Goal: Check status: Check status

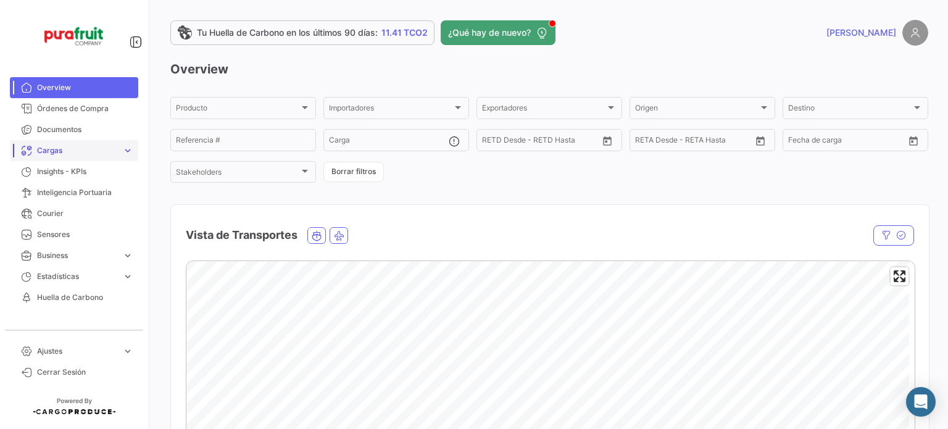
click at [84, 144] on link "Cargas expand_more" at bounding box center [74, 150] width 128 height 21
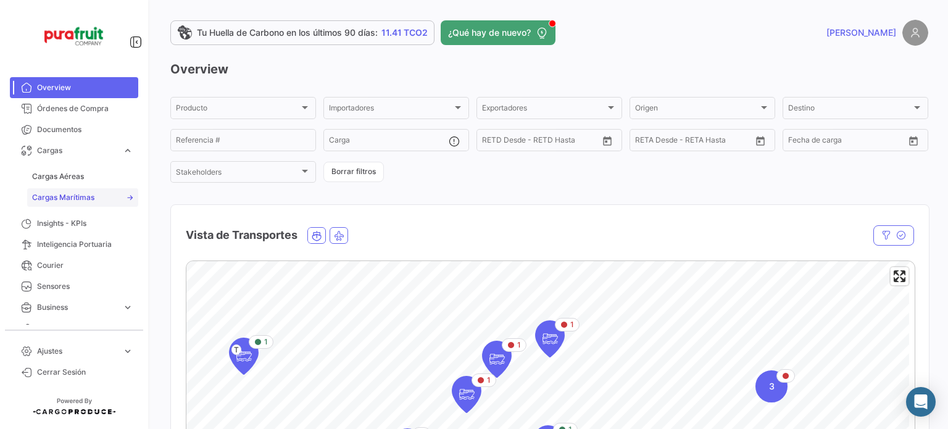
click at [80, 196] on span "Cargas Marítimas" at bounding box center [63, 197] width 62 height 11
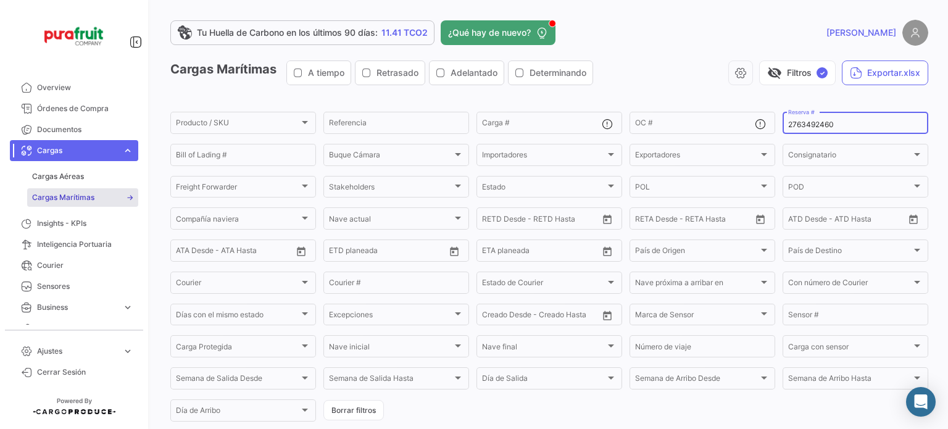
click at [802, 121] on input "2763492460" at bounding box center [855, 124] width 135 height 9
paste input "642812938"
type input "6428129380"
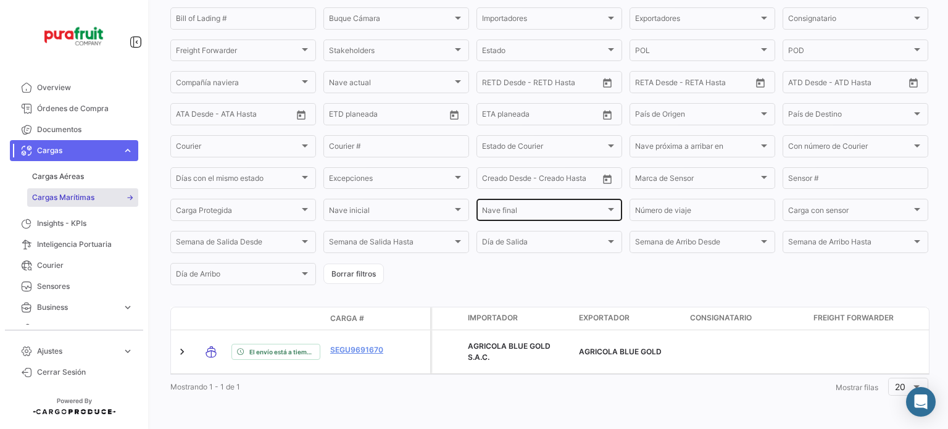
scroll to position [136, 0]
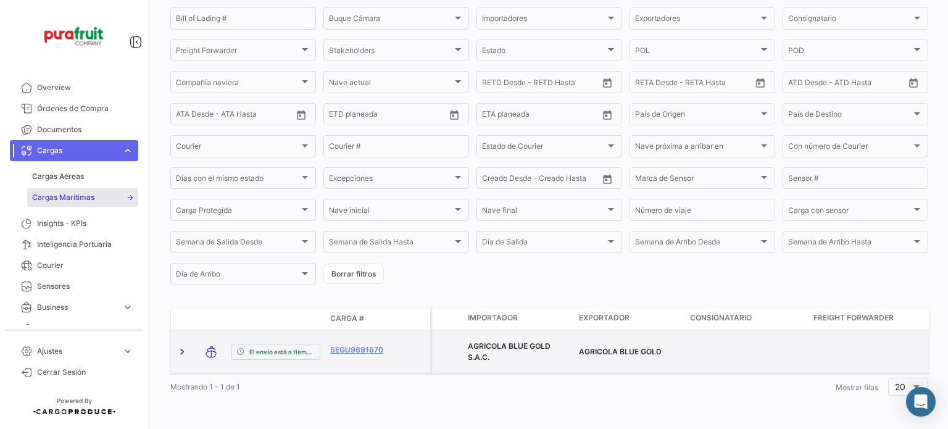
click at [328, 352] on datatable-body-cell "SEGU9691670" at bounding box center [362, 351] width 74 height 43
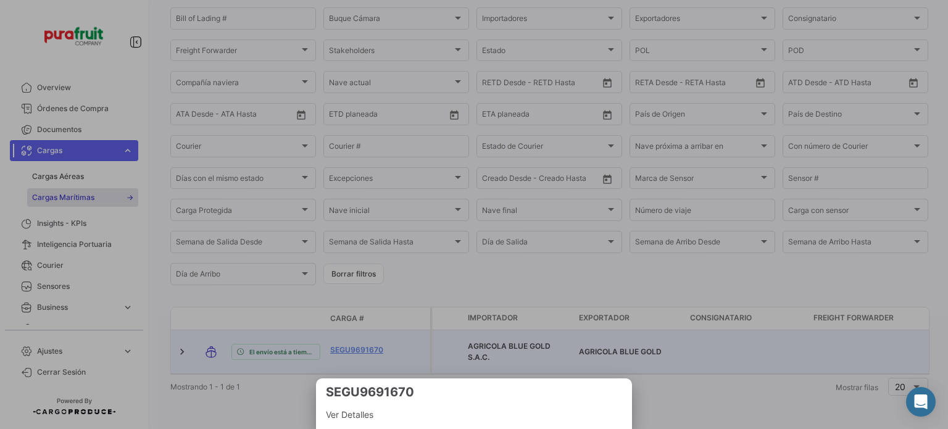
click at [340, 348] on div at bounding box center [474, 214] width 948 height 429
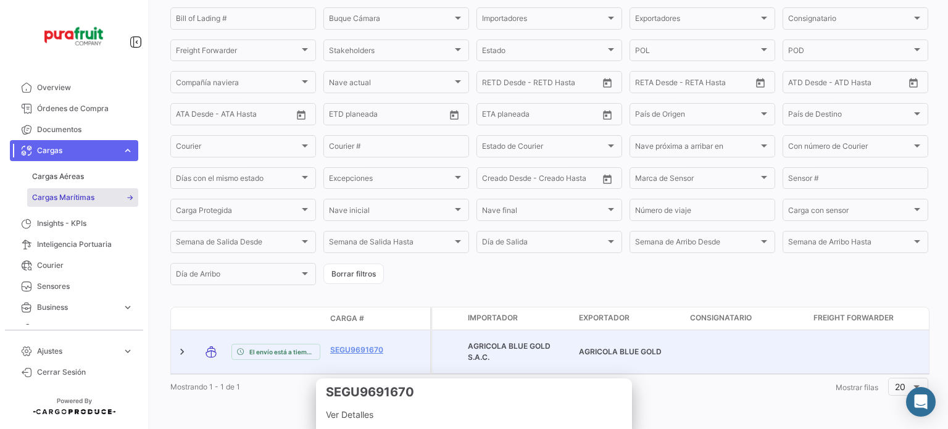
click at [340, 348] on link "SEGU9691670" at bounding box center [362, 350] width 64 height 11
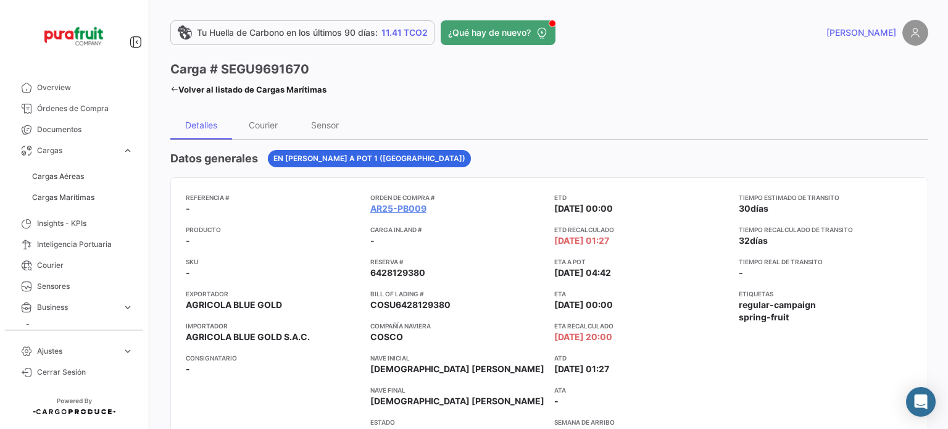
click at [694, 257] on app-card-info-title "ETA a POT" at bounding box center [641, 262] width 175 height 10
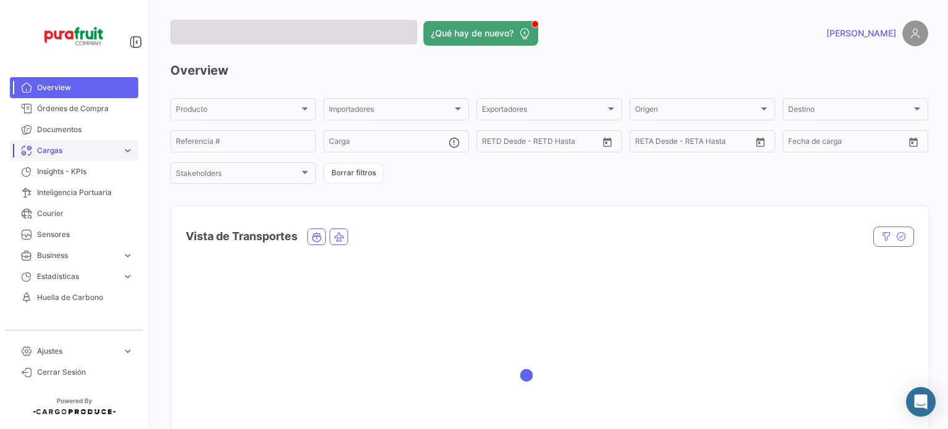
click at [75, 156] on link "Cargas expand_more" at bounding box center [74, 150] width 128 height 21
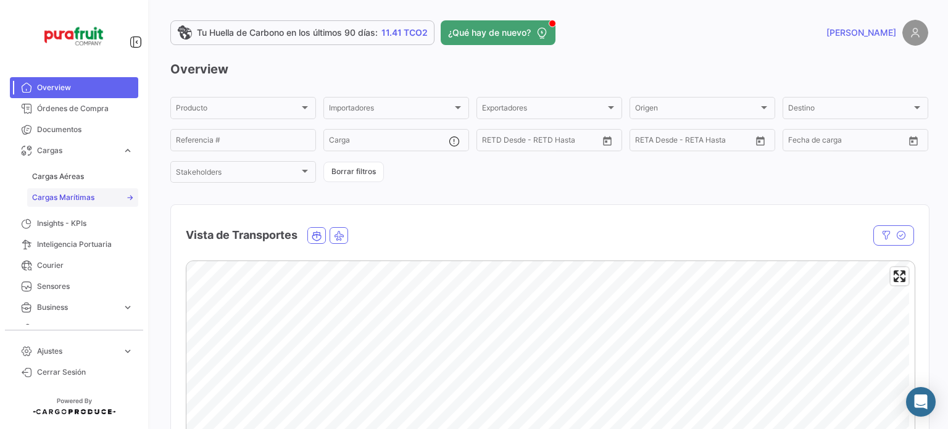
click at [72, 200] on span "Cargas Marítimas" at bounding box center [63, 197] width 62 height 11
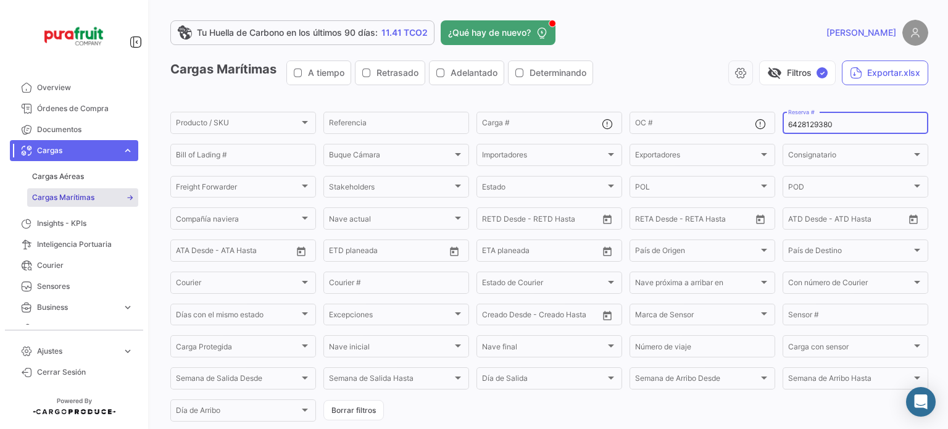
click at [804, 118] on div "6428129380 Reserva #" at bounding box center [855, 122] width 135 height 24
click at [804, 120] on input "6428129380" at bounding box center [855, 124] width 135 height 9
paste input "259065967"
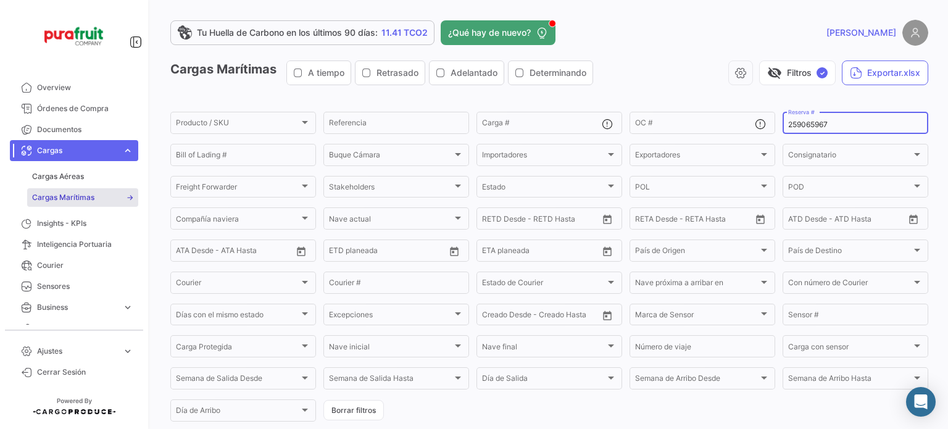
type input "259065967"
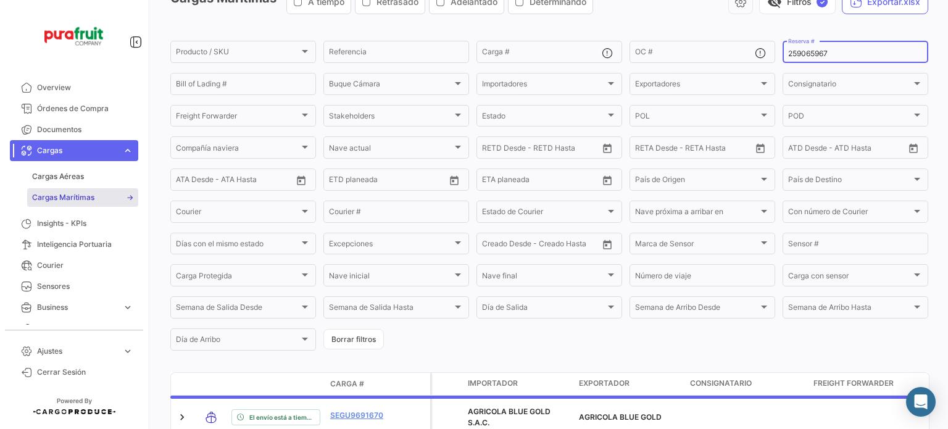
scroll to position [123, 0]
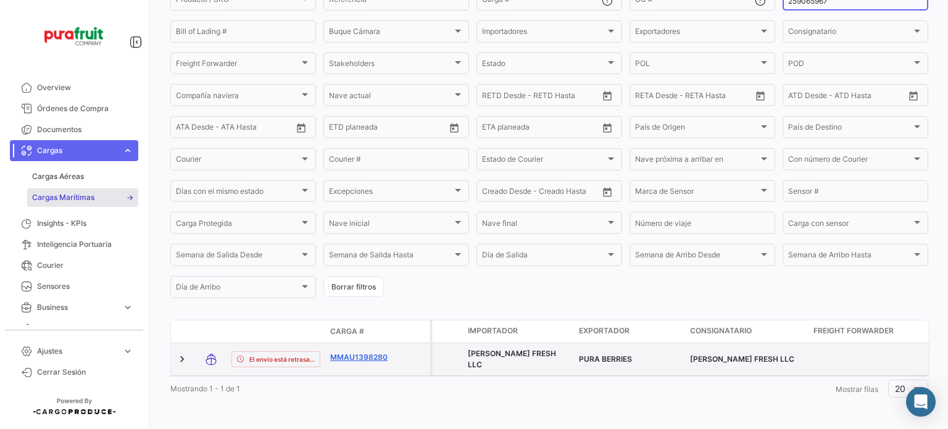
click at [380, 360] on link "MMAU1398280" at bounding box center [362, 357] width 64 height 11
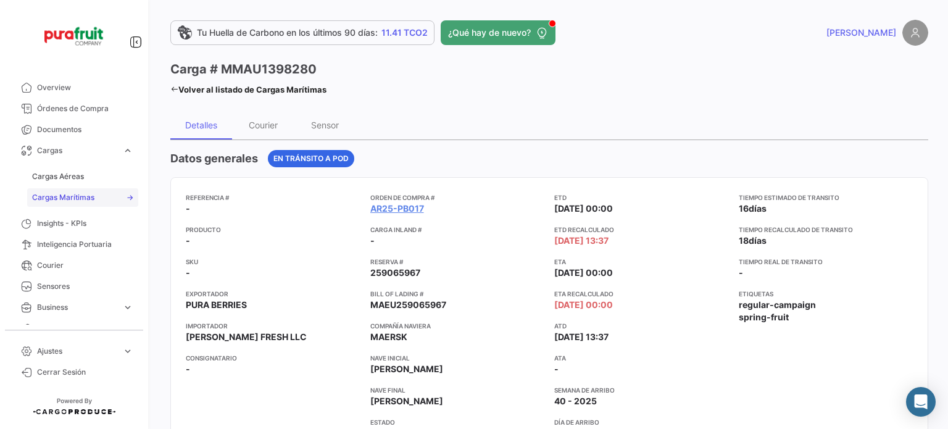
click at [98, 191] on link "Cargas Marítimas" at bounding box center [82, 197] width 111 height 19
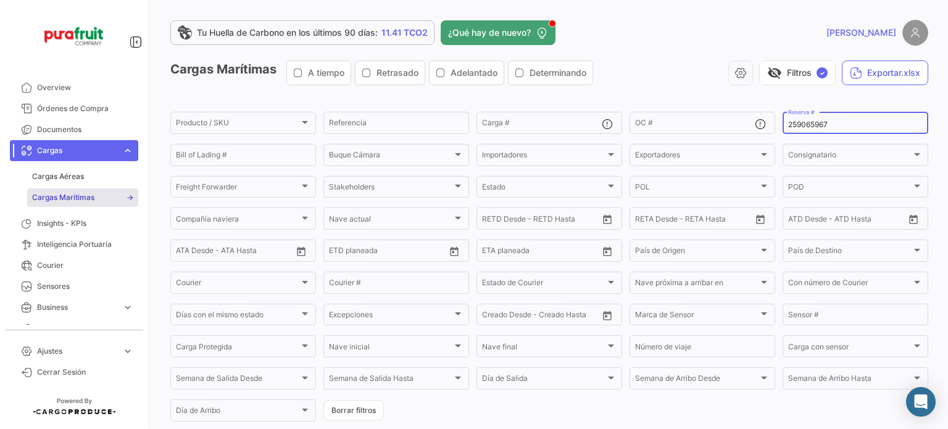
click at [820, 130] on div "259065967 Reserva #" at bounding box center [855, 122] width 135 height 24
click at [814, 127] on input "259065967" at bounding box center [855, 124] width 135 height 9
paste input "342501"
type input "259342501"
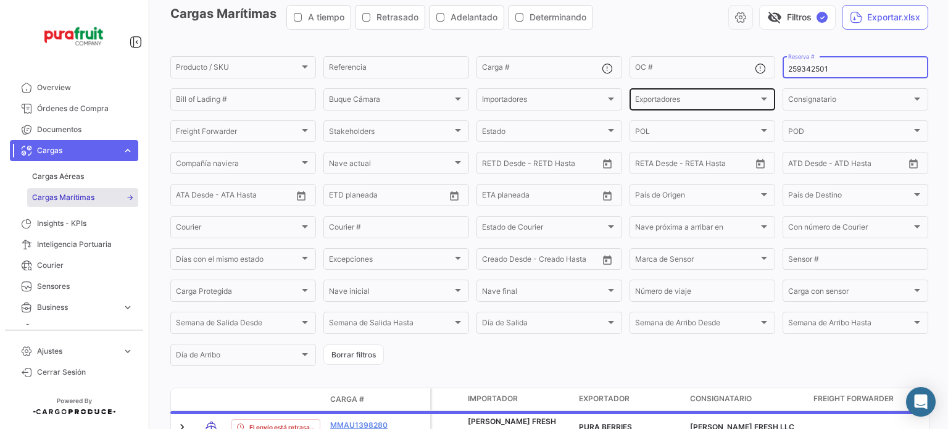
scroll to position [132, 0]
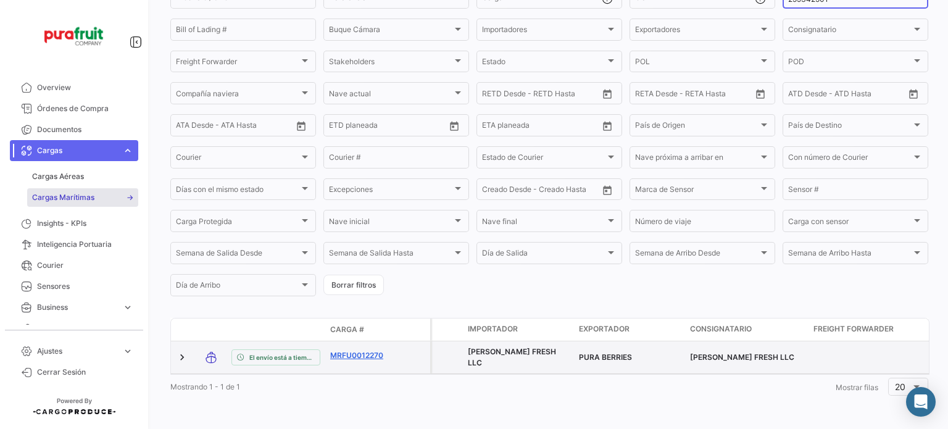
click at [383, 350] on link "MRFU0012270" at bounding box center [362, 355] width 64 height 11
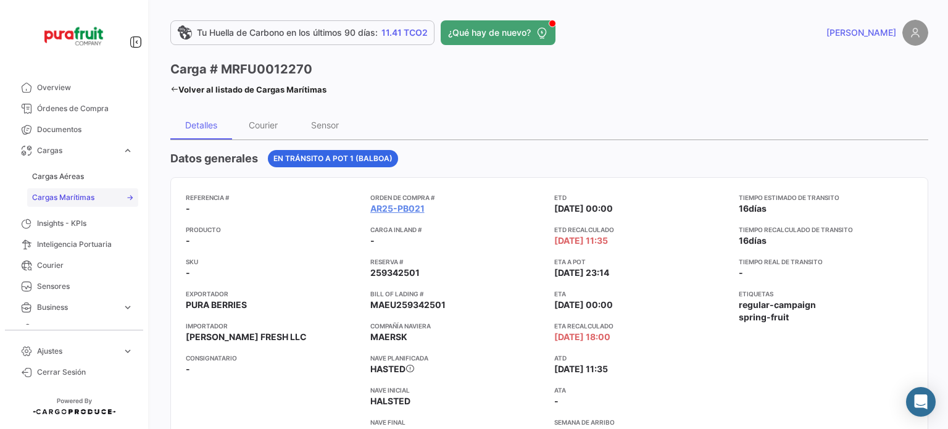
click at [41, 200] on span "Cargas Marítimas" at bounding box center [63, 197] width 62 height 11
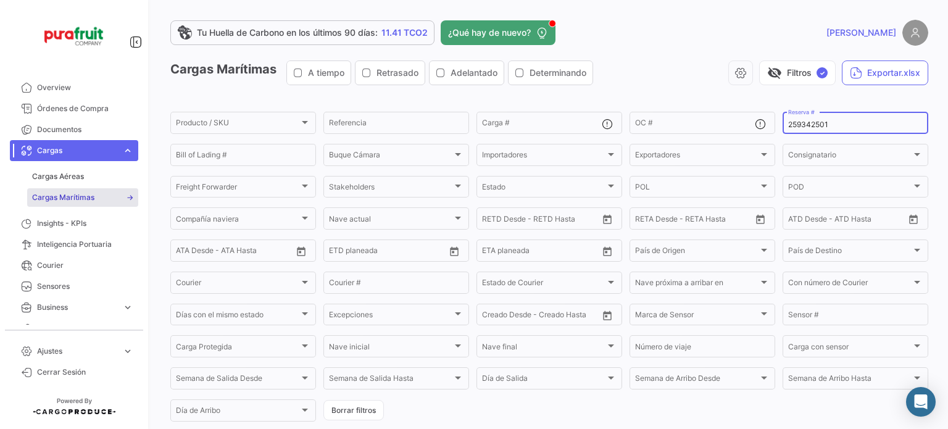
click at [814, 127] on input "259342501" at bounding box center [855, 124] width 135 height 9
paste input "MBM250034004"
type input "MBM250034004"
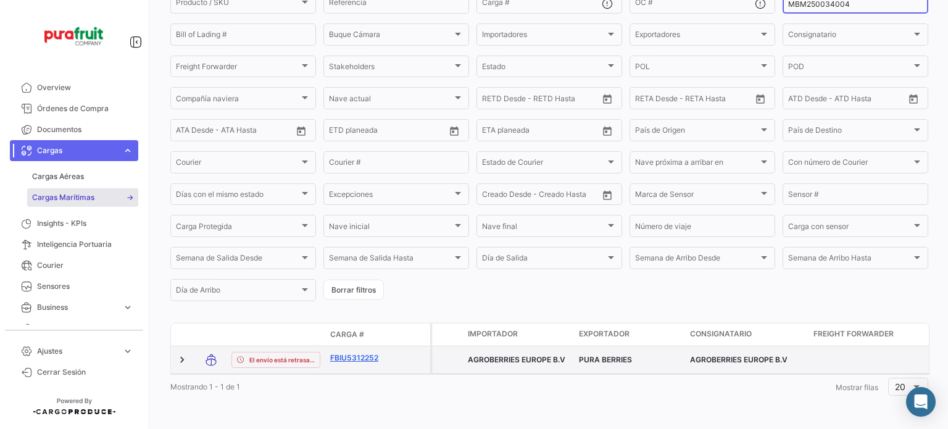
click at [363, 355] on link "FBIU5312252" at bounding box center [362, 358] width 64 height 11
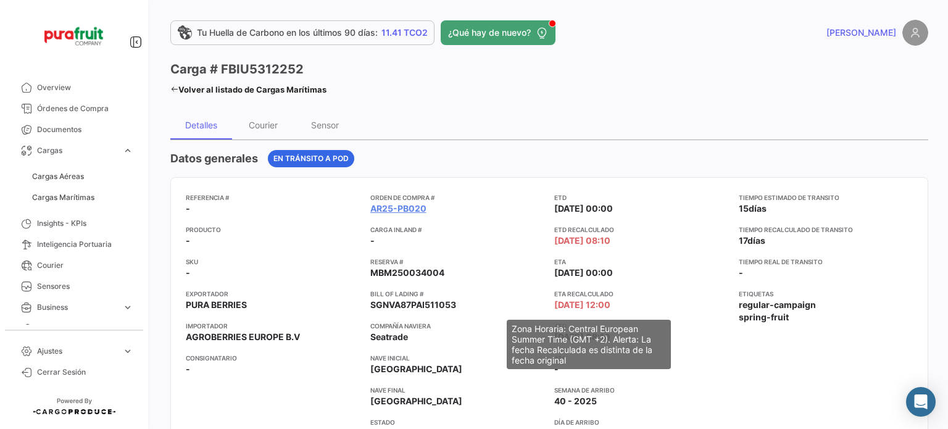
scroll to position [62, 0]
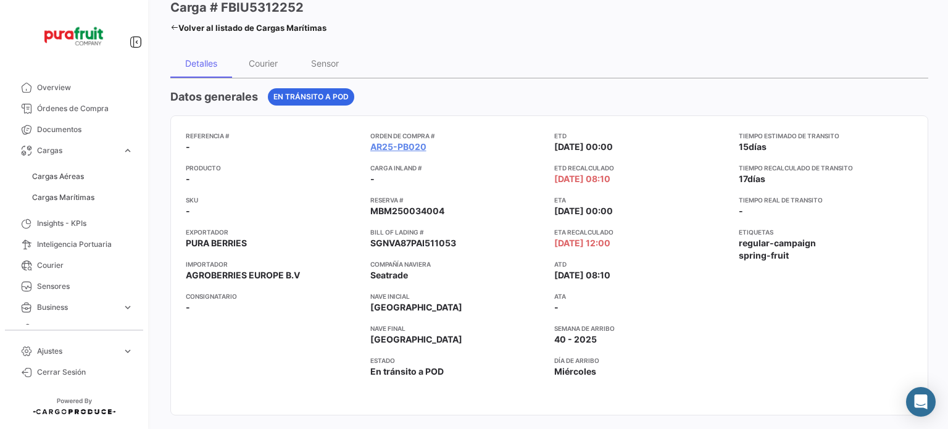
drag, startPoint x: 280, startPoint y: 362, endPoint x: 305, endPoint y: 305, distance: 61.9
click at [280, 362] on div "Referencia # - Producto - SKU - Exportador PURA BERRIES Importador AGROBERRIES …" at bounding box center [273, 265] width 175 height 269
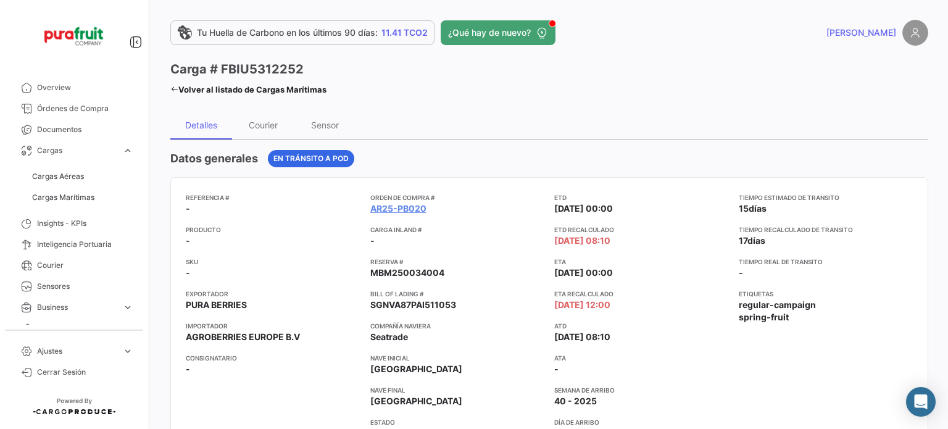
click at [264, 395] on div "Referencia # - Producto - SKU - Exportador PURA BERRIES Importador AGROBERRIES …" at bounding box center [273, 327] width 175 height 269
click at [88, 199] on span "Cargas Marítimas" at bounding box center [63, 197] width 62 height 11
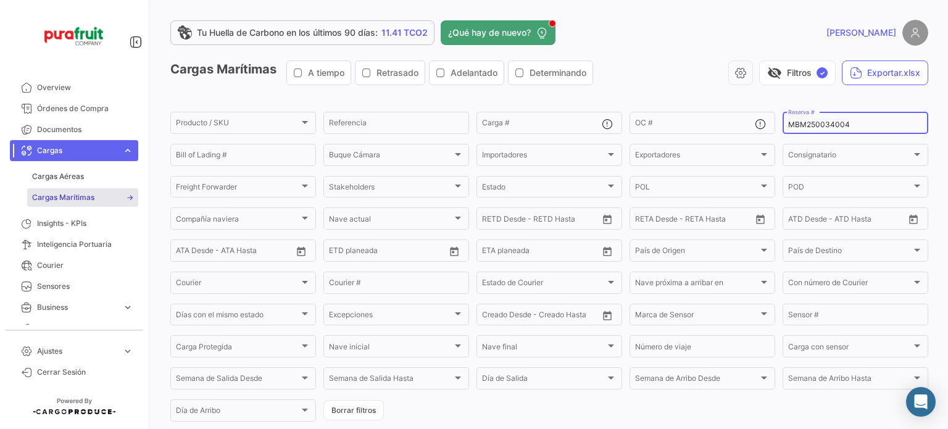
click at [817, 128] on input "MBM250034004" at bounding box center [855, 124] width 135 height 9
paste input "5001"
type input "MBM250035001"
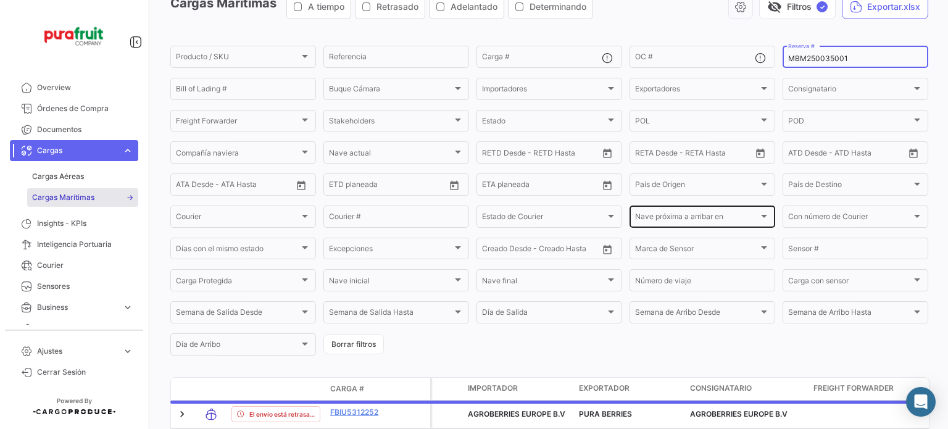
scroll to position [132, 0]
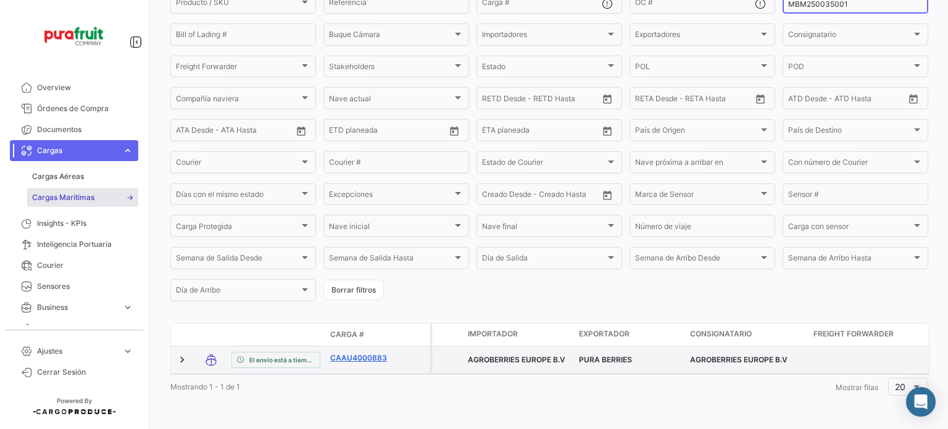
click at [368, 354] on link "CAAU4000883" at bounding box center [362, 358] width 64 height 11
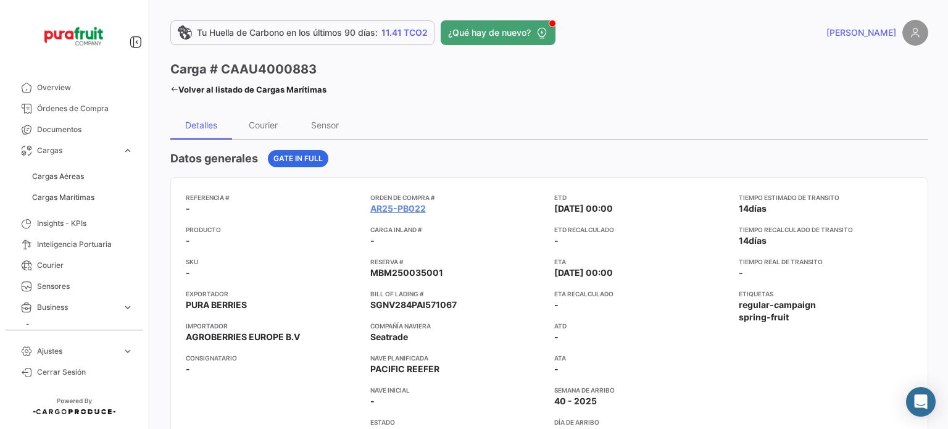
scroll to position [123, 0]
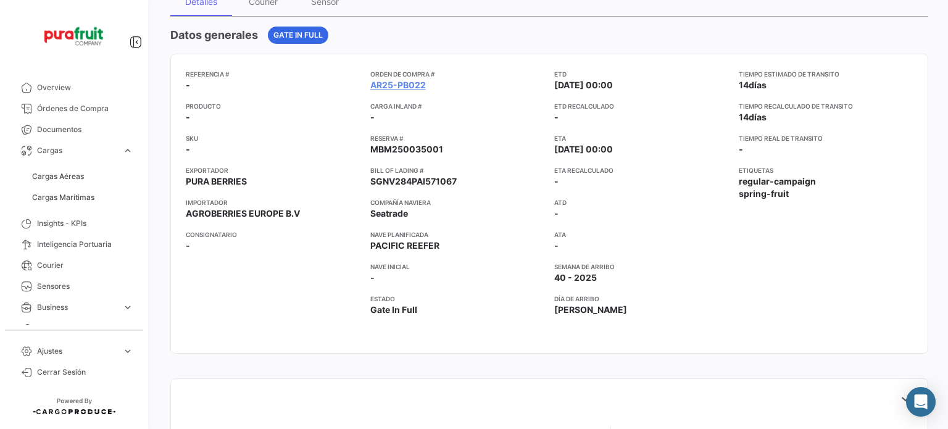
click at [89, 209] on div "Cargas Aéreas Cargas Marítimas" at bounding box center [74, 187] width 128 height 52
click at [87, 203] on span "Cargas Marítimas" at bounding box center [63, 197] width 62 height 11
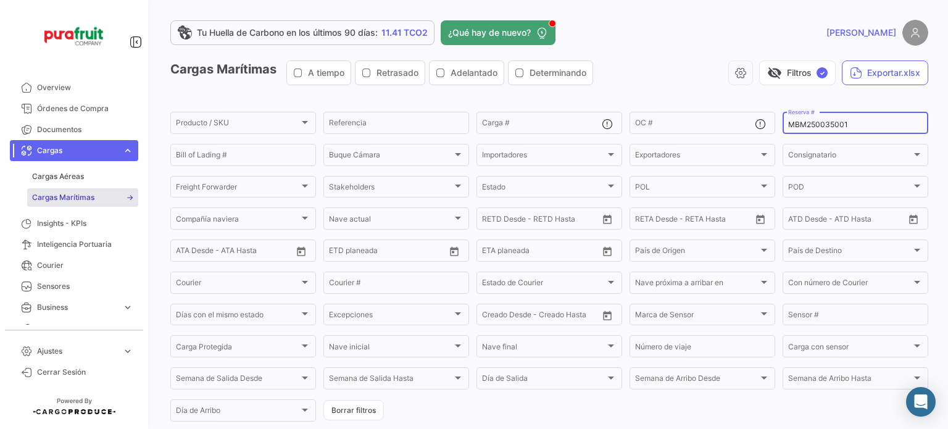
click at [839, 122] on input "MBM250035001" at bounding box center [855, 124] width 135 height 9
paste input "ZIMULMA00013029"
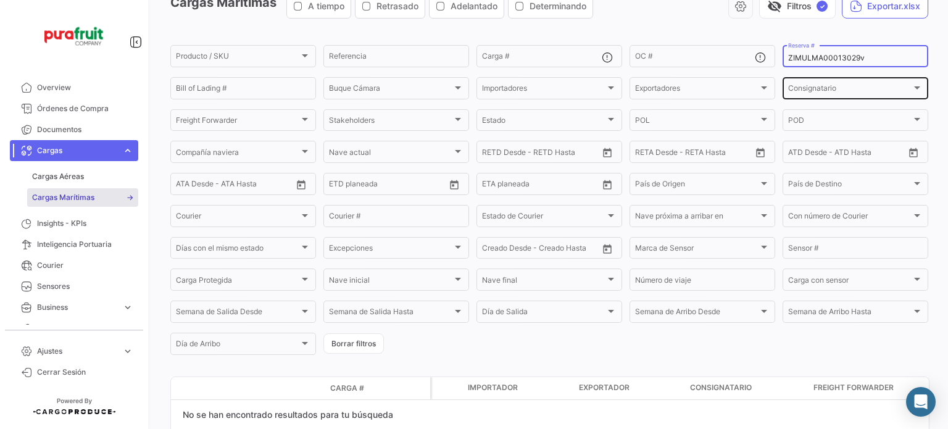
scroll to position [2, 0]
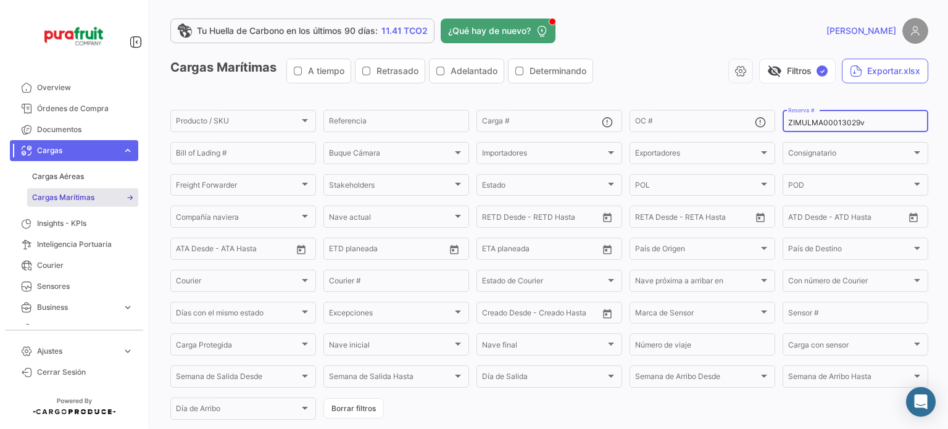
click at [866, 122] on input "ZIMULMA00013029v" at bounding box center [855, 123] width 135 height 9
type input "ZIMULMA00013029"
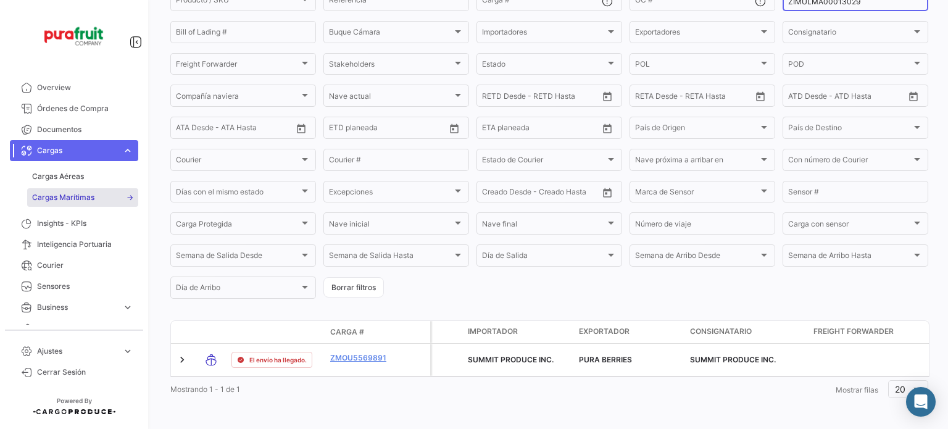
scroll to position [136, 0]
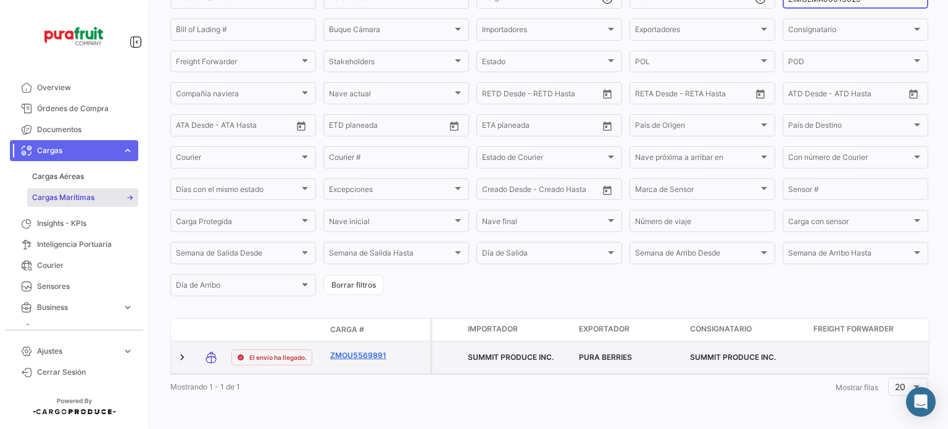
click at [369, 350] on link "ZMOU5569891" at bounding box center [362, 355] width 64 height 11
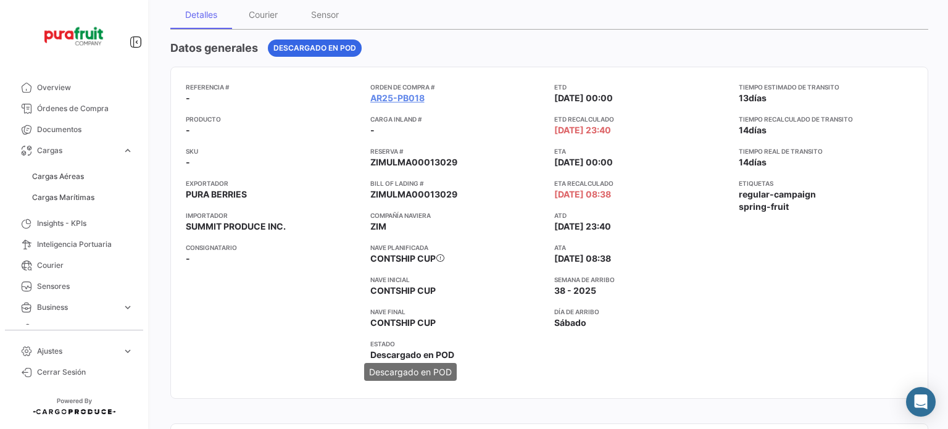
scroll to position [123, 0]
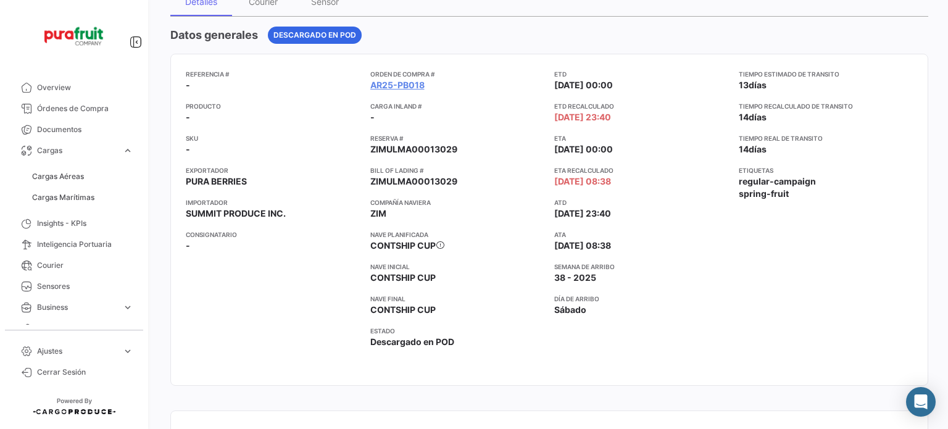
click at [262, 340] on div "Referencia # - Producto - SKU - Exportador PURA BERRIES Importador SUMMIT PRODU…" at bounding box center [273, 219] width 175 height 301
click at [101, 197] on link "Cargas Marítimas" at bounding box center [82, 197] width 111 height 19
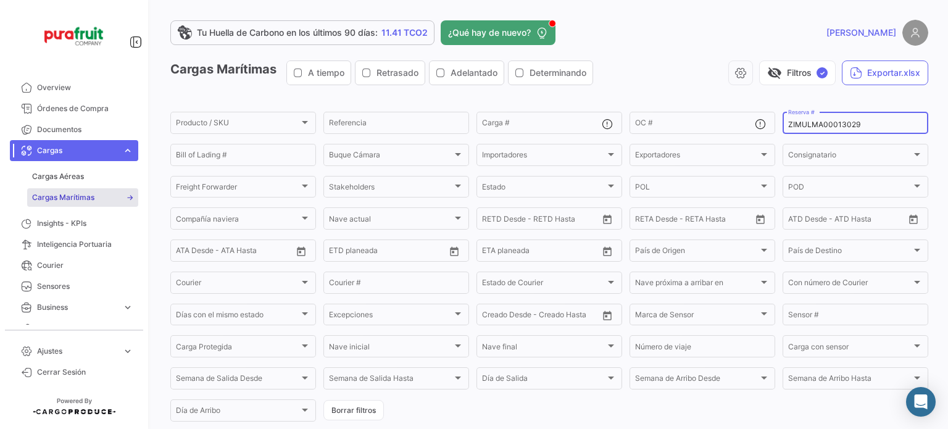
click at [805, 123] on input "ZIMULMA00013029" at bounding box center [855, 124] width 135 height 9
paste input "343"
type input "ZIMULMA00013343"
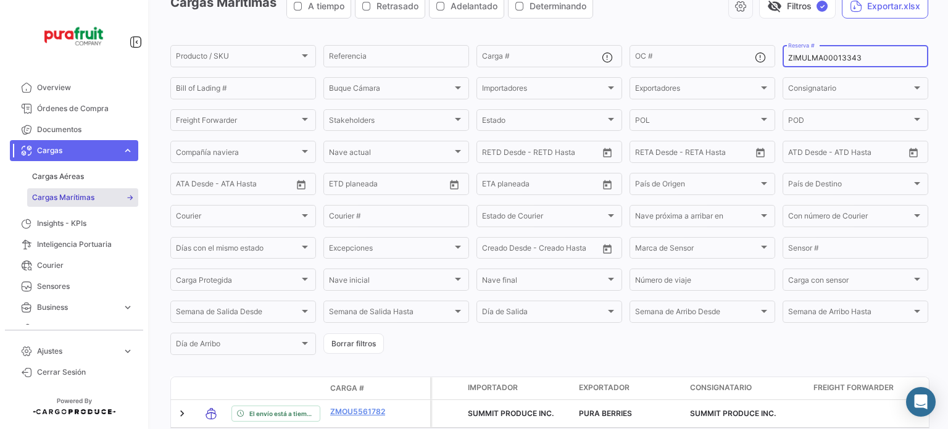
scroll to position [136, 0]
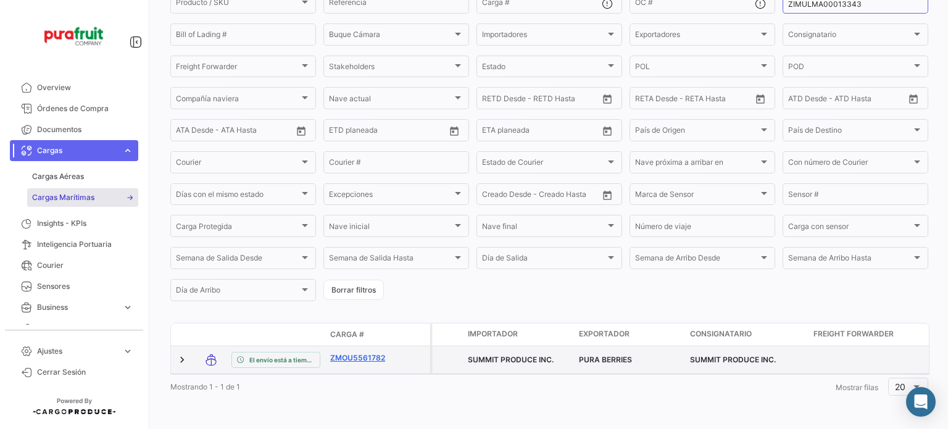
click at [360, 353] on link "ZMOU5561782" at bounding box center [362, 358] width 64 height 11
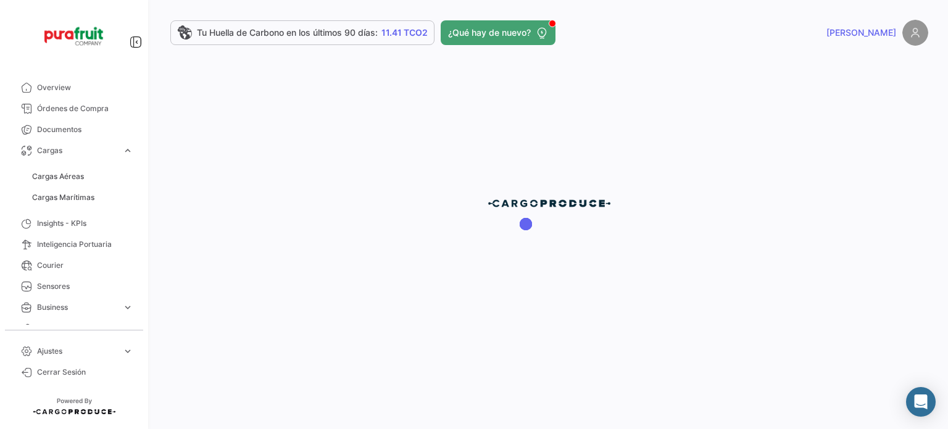
click at [360, 343] on div at bounding box center [550, 214] width 798 height 429
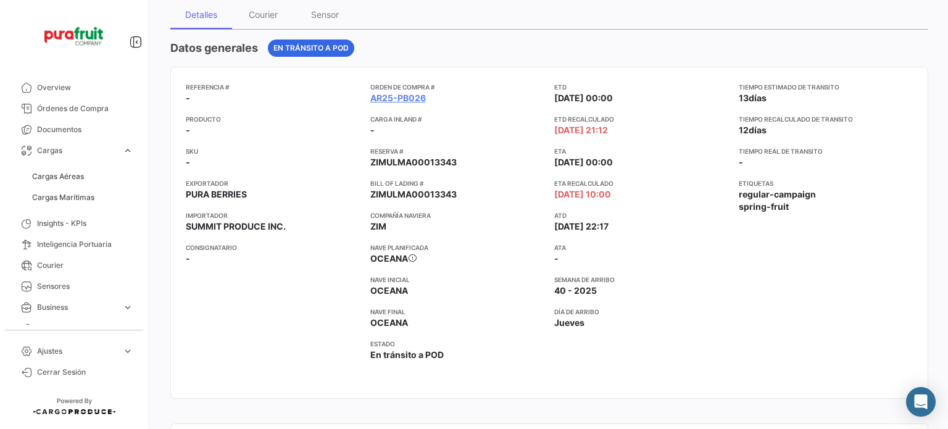
scroll to position [123, 0]
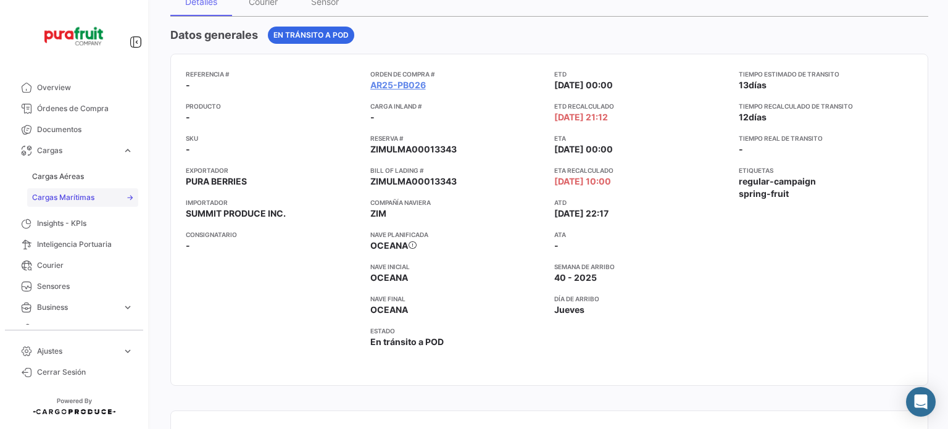
click at [67, 194] on span "Cargas Marítimas" at bounding box center [63, 197] width 62 height 11
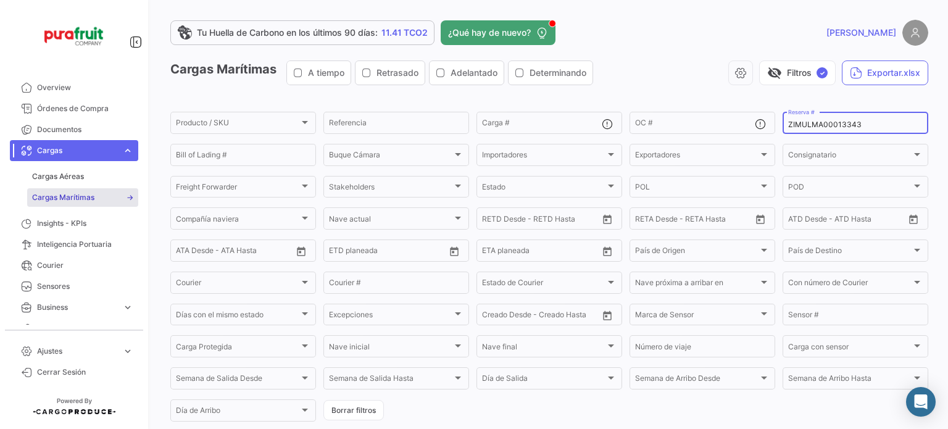
click at [825, 128] on input "ZIMULMA00013343" at bounding box center [855, 124] width 135 height 9
paste input "EBKG14261468"
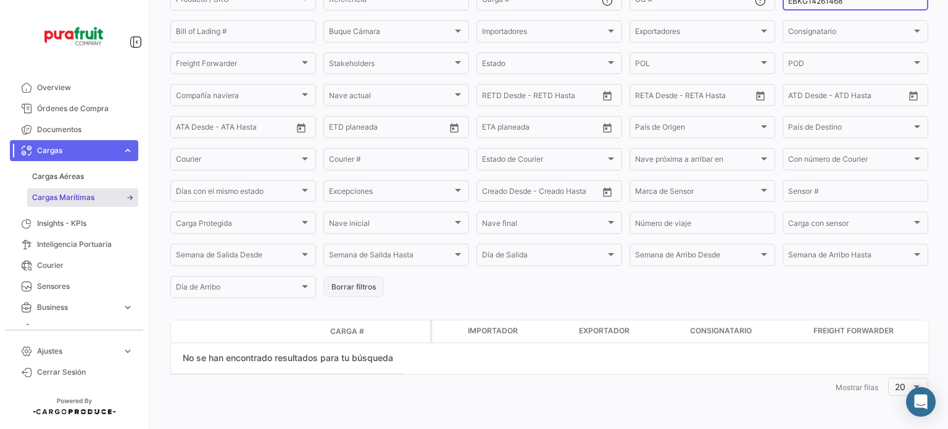
scroll to position [2, 0]
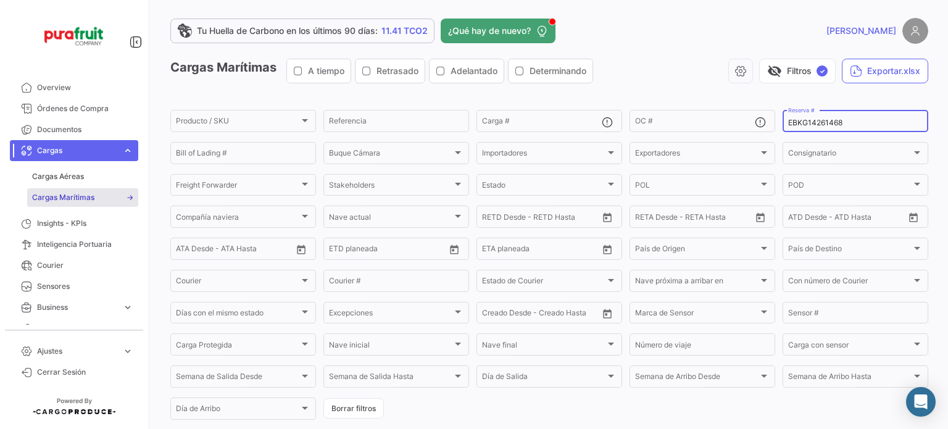
click at [89, 201] on span "Cargas Marítimas" at bounding box center [63, 197] width 62 height 11
click at [820, 124] on input "EBKG14261468" at bounding box center [855, 123] width 135 height 9
paste input "100686"
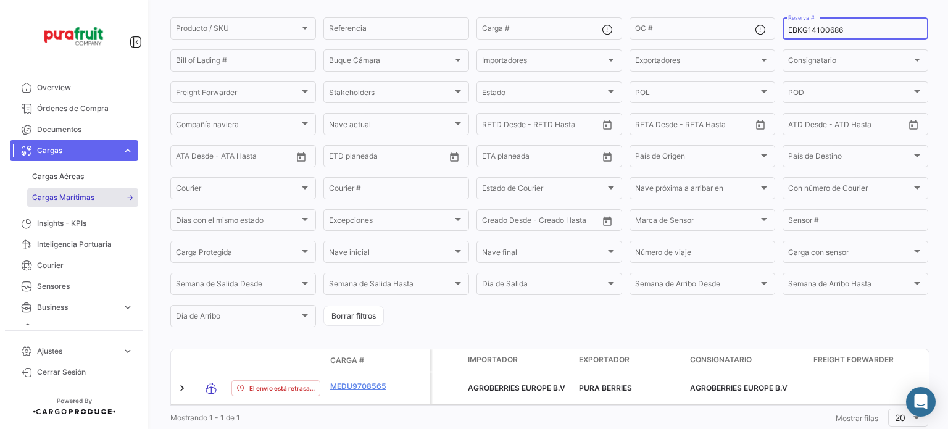
scroll to position [125, 0]
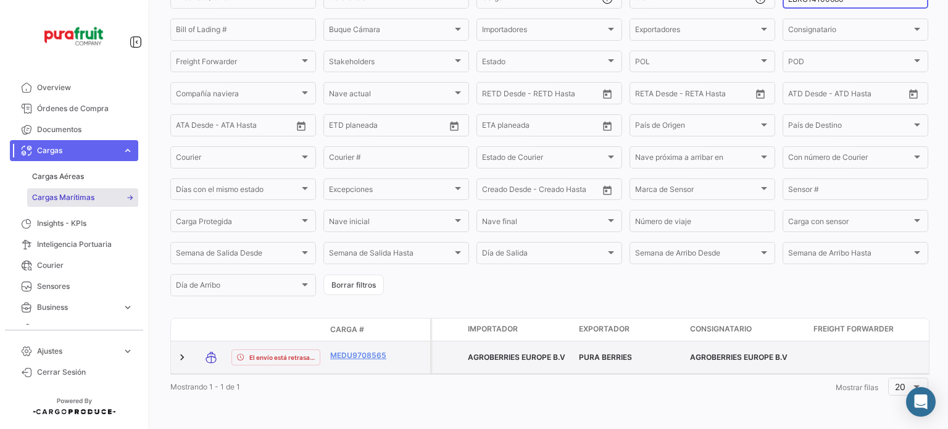
type input "EBKG14100686"
click at [349, 366] on datatable-body-cell "MEDU9708565" at bounding box center [362, 357] width 74 height 32
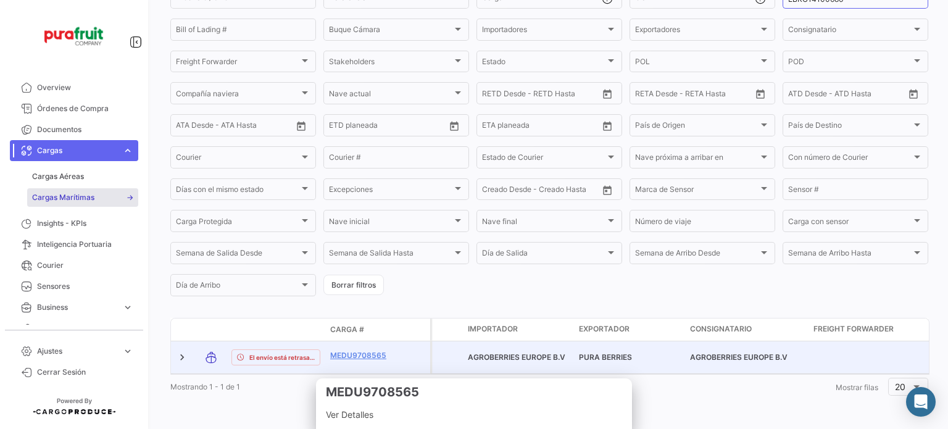
click at [348, 355] on link "MEDU9708565" at bounding box center [362, 355] width 64 height 11
